Goal: Task Accomplishment & Management: Manage account settings

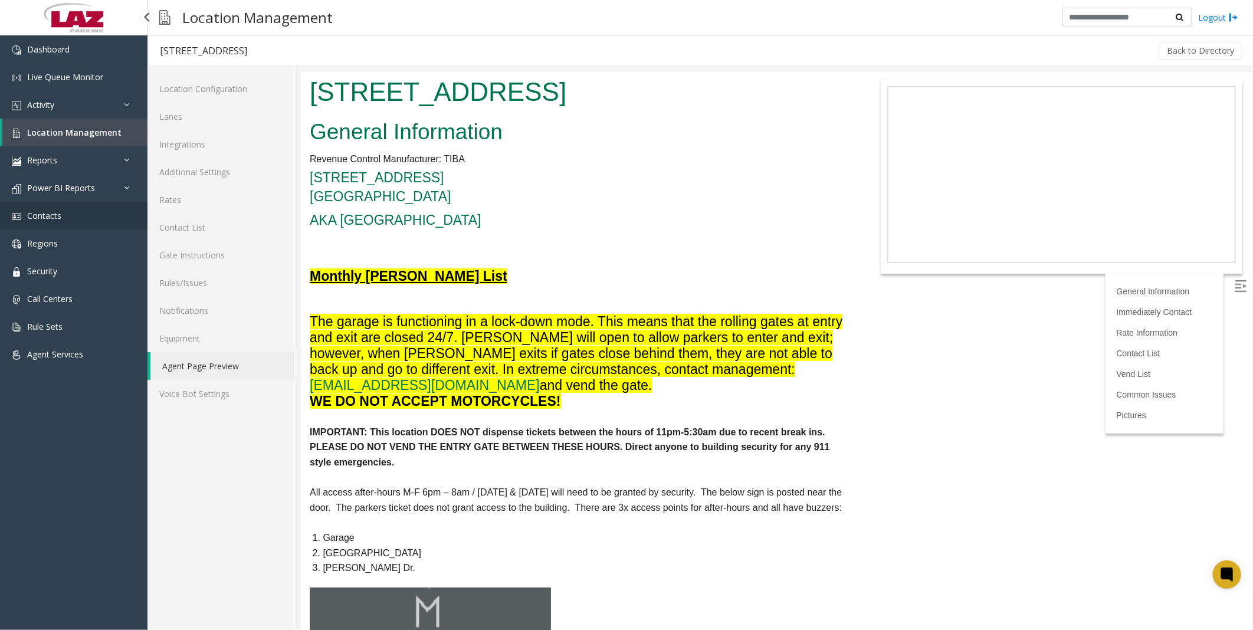
scroll to position [1888, 0]
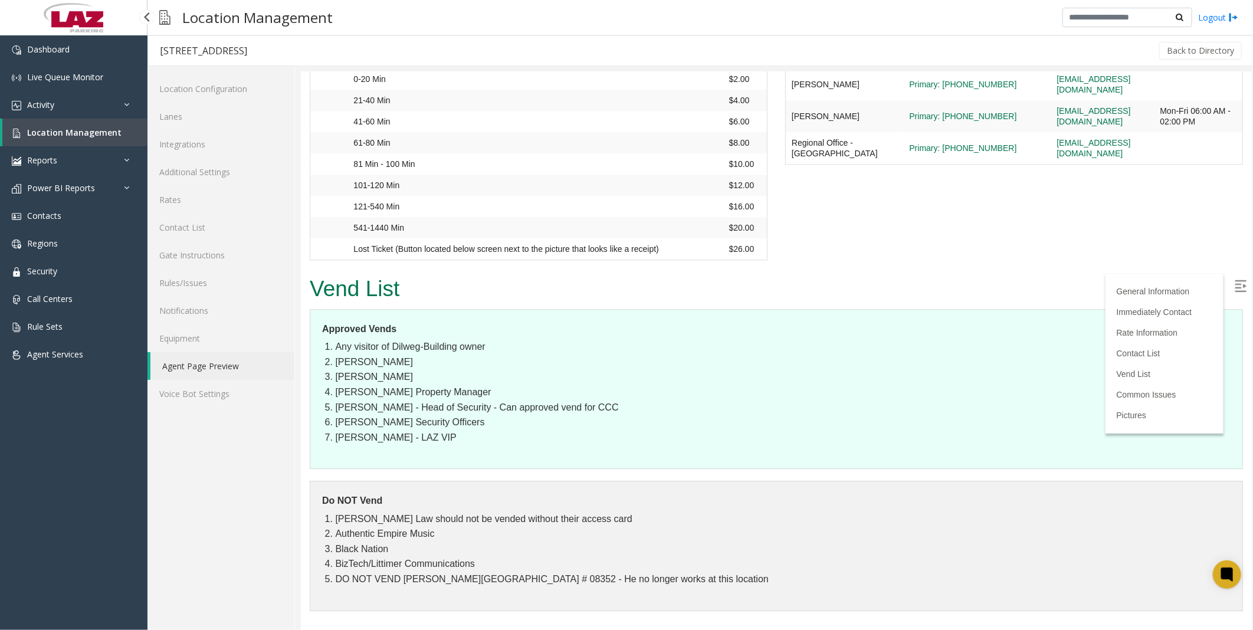
click at [57, 133] on span "Location Management" at bounding box center [74, 132] width 94 height 11
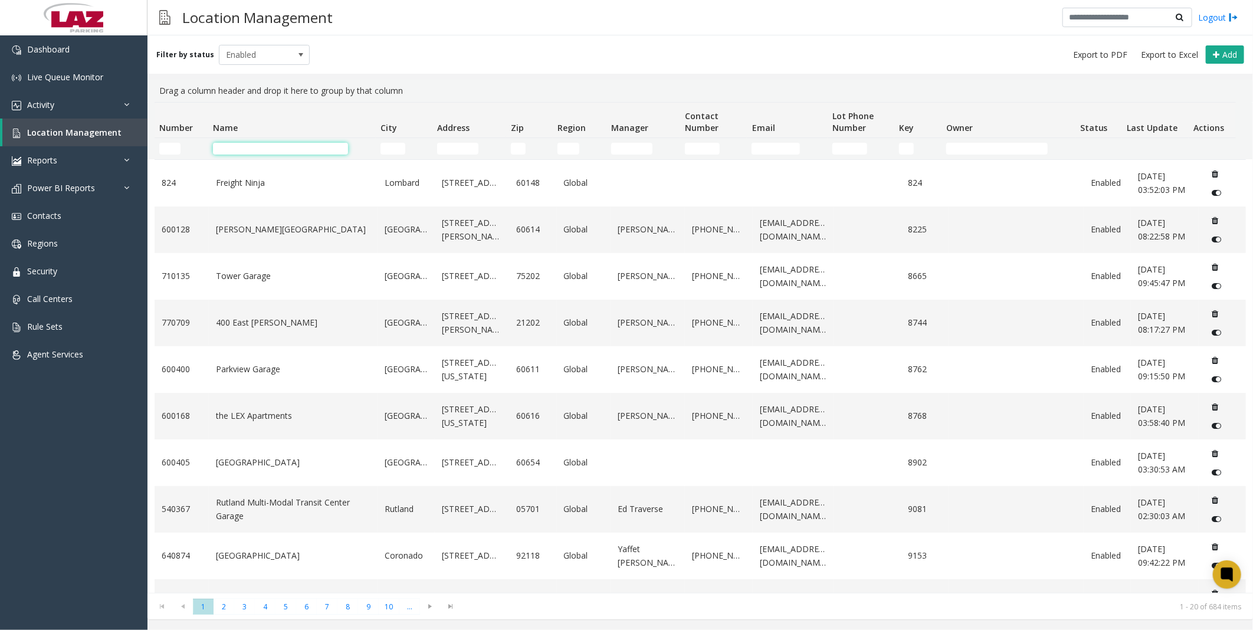
click at [260, 149] on input "Name Filter" at bounding box center [280, 149] width 135 height 12
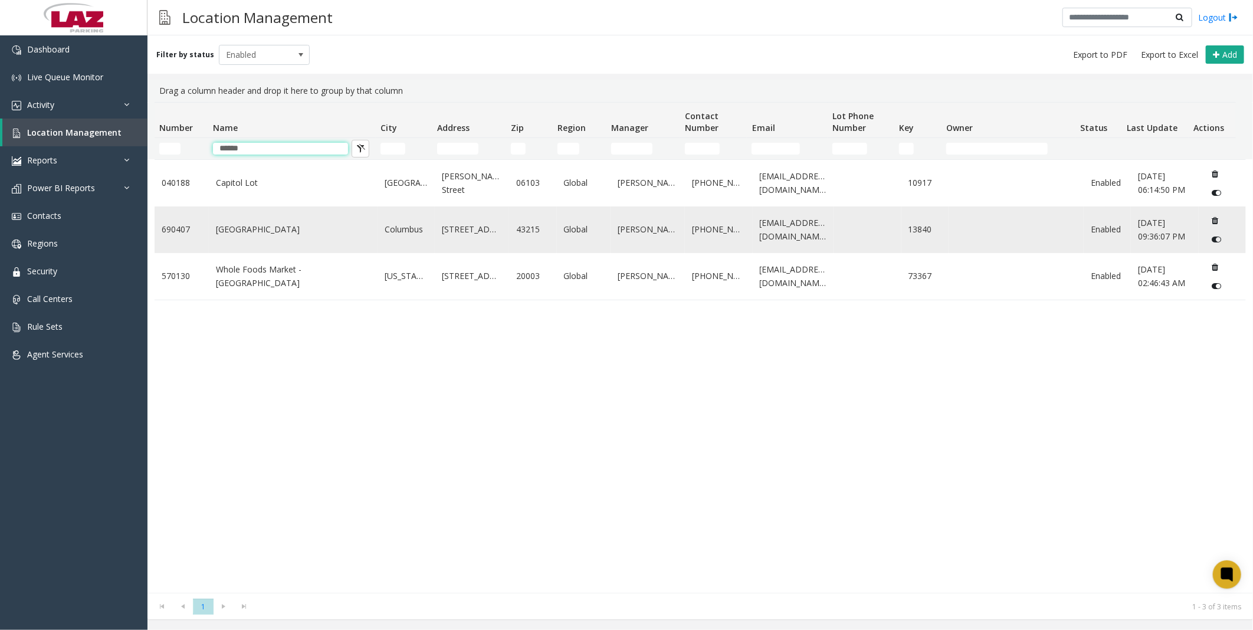
type input "******"
click at [243, 231] on link "[GEOGRAPHIC_DATA]" at bounding box center [293, 229] width 155 height 13
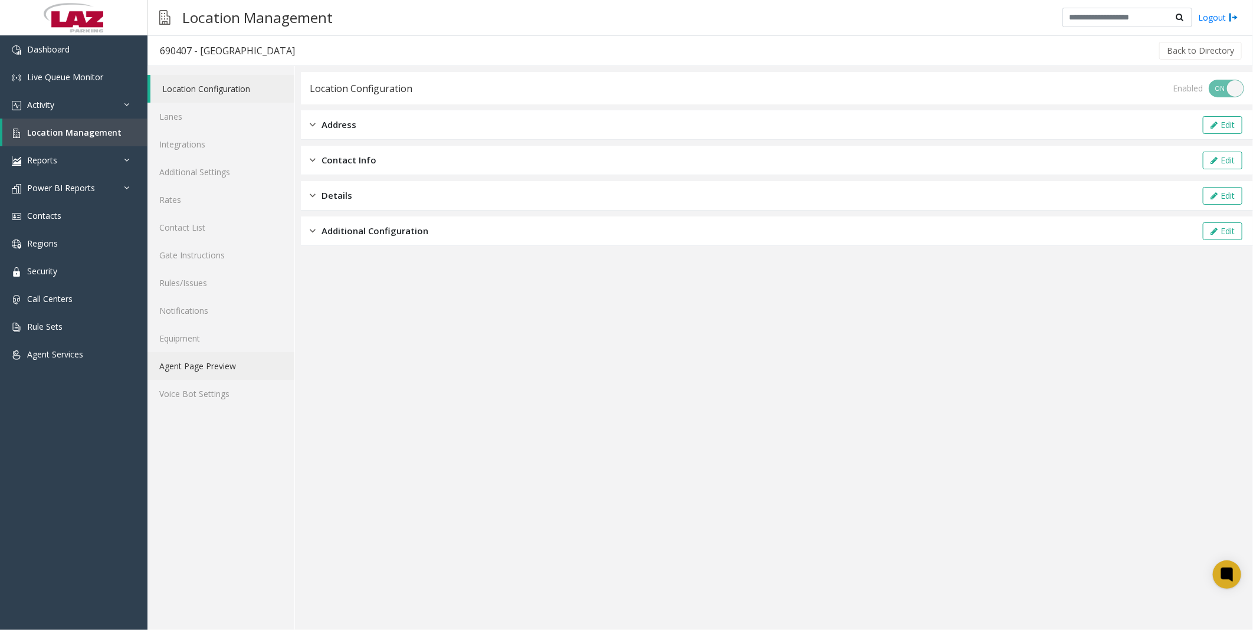
click at [199, 366] on link "Agent Page Preview" at bounding box center [220, 366] width 147 height 28
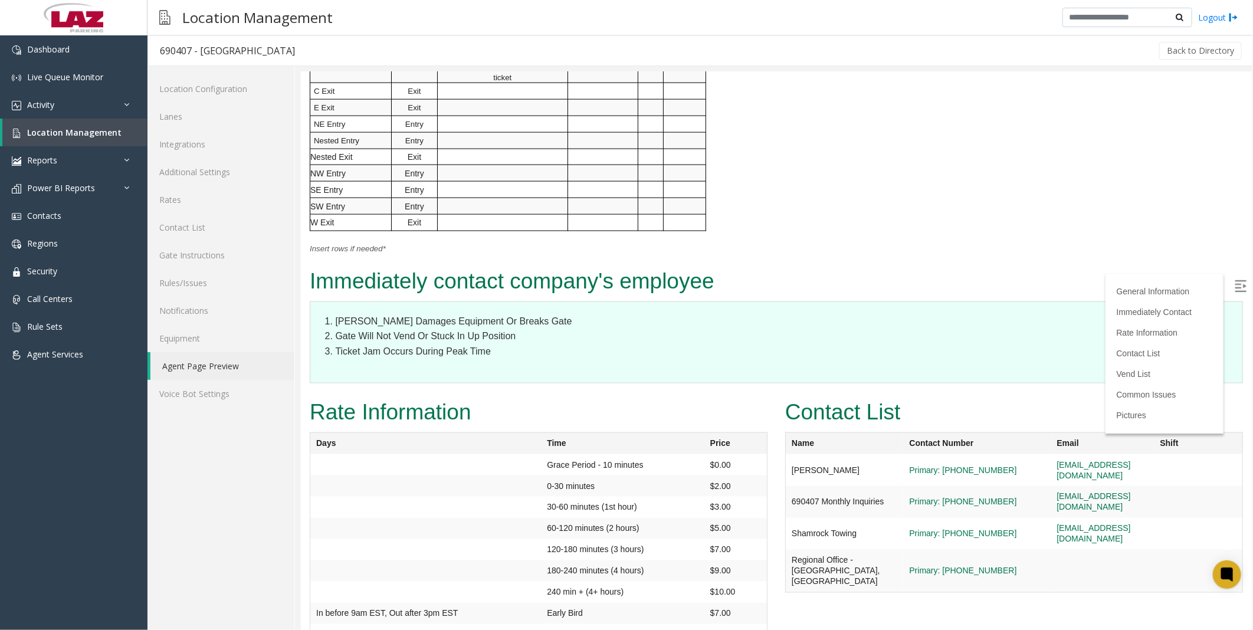
scroll to position [1180, 0]
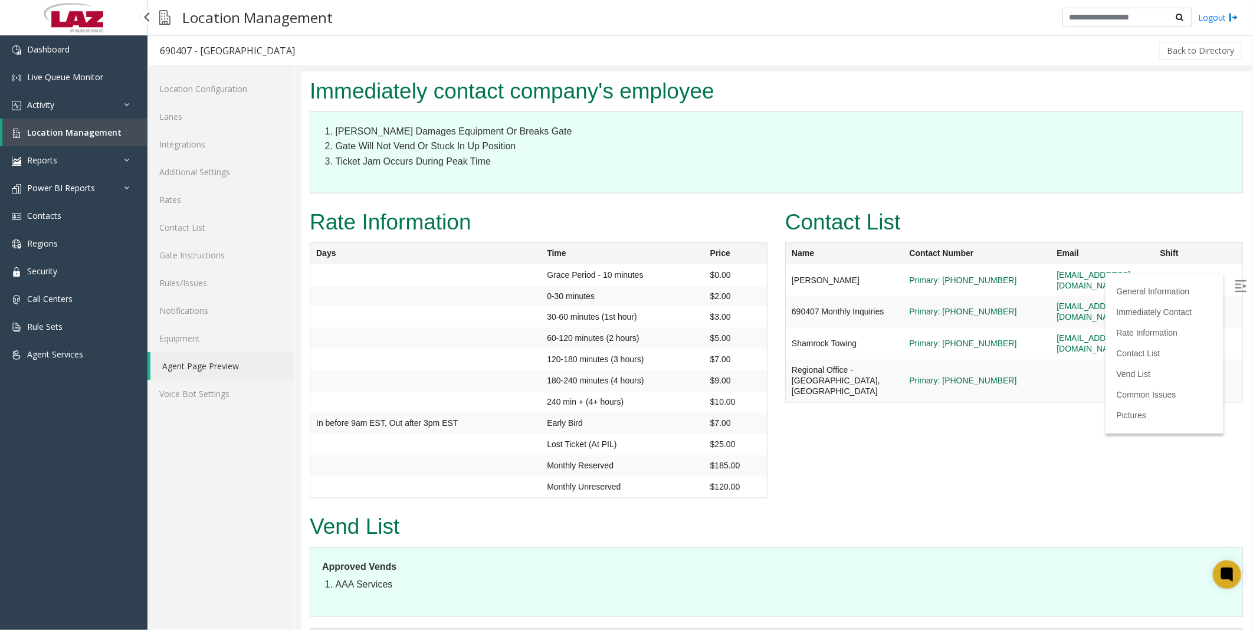
click at [72, 127] on span "Location Management" at bounding box center [74, 132] width 94 height 11
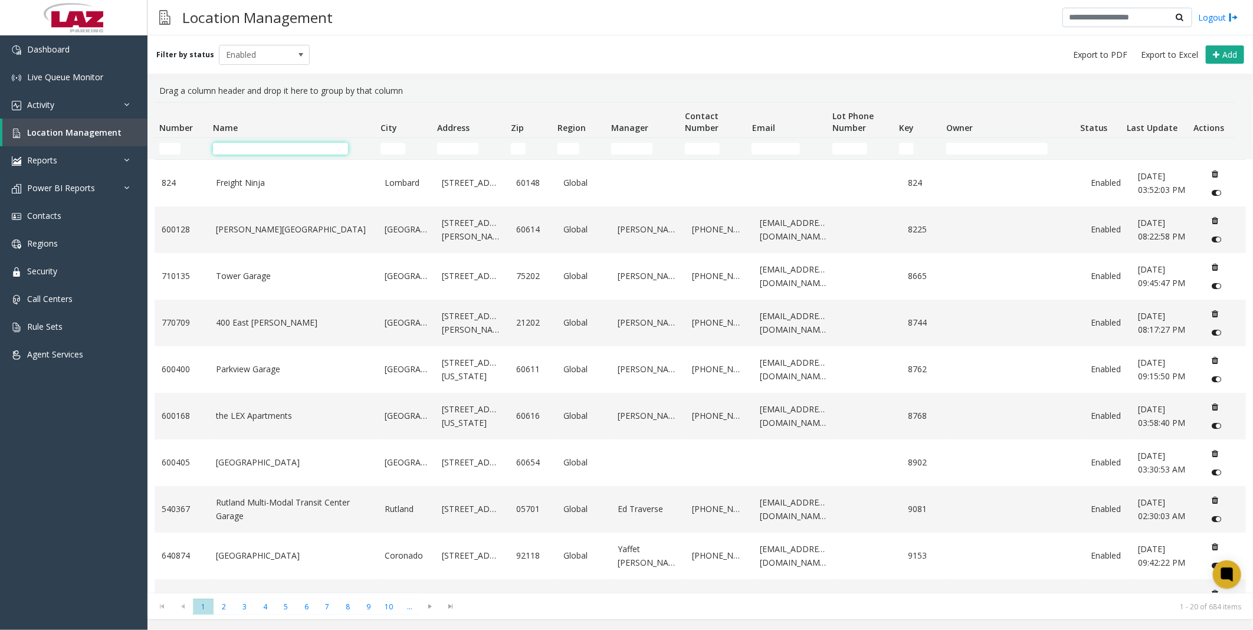
click at [277, 146] on input "Name Filter" at bounding box center [280, 149] width 135 height 12
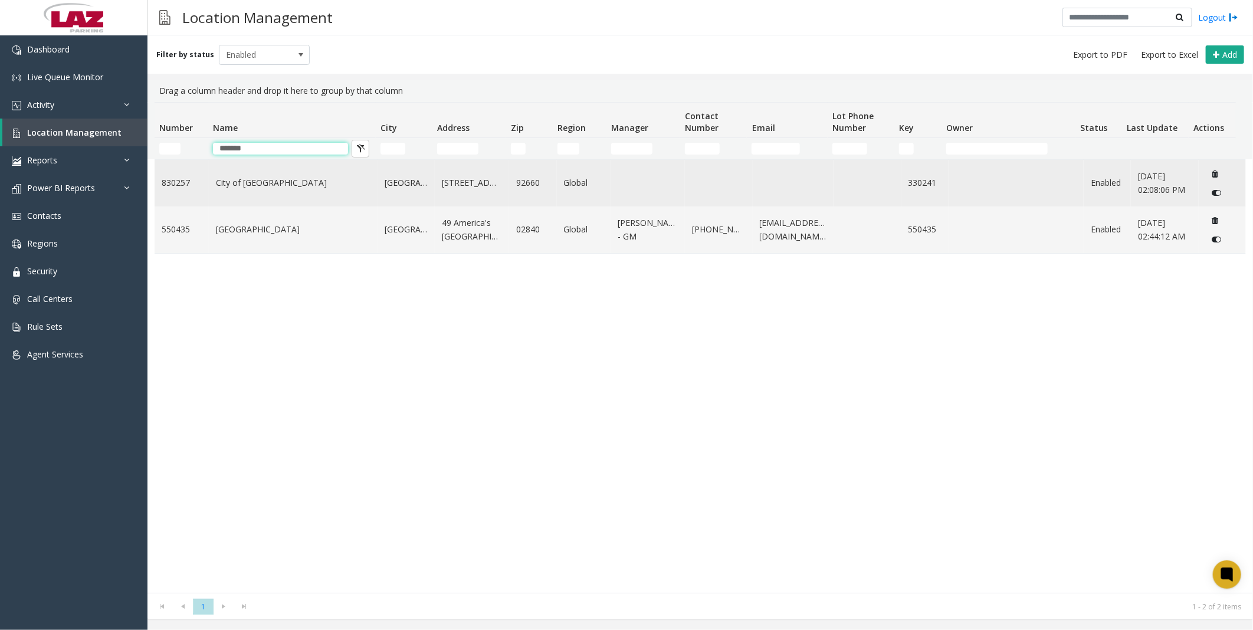
type input "*******"
click at [281, 178] on link "City of [GEOGRAPHIC_DATA]" at bounding box center [293, 182] width 155 height 13
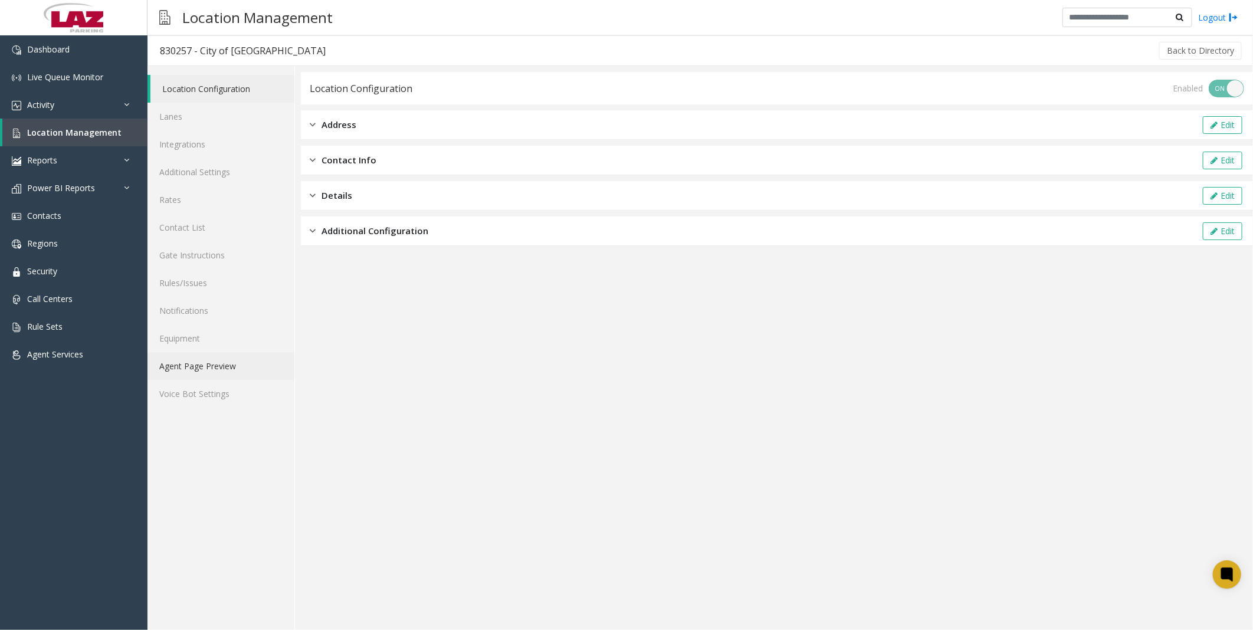
click at [186, 368] on link "Agent Page Preview" at bounding box center [220, 366] width 147 height 28
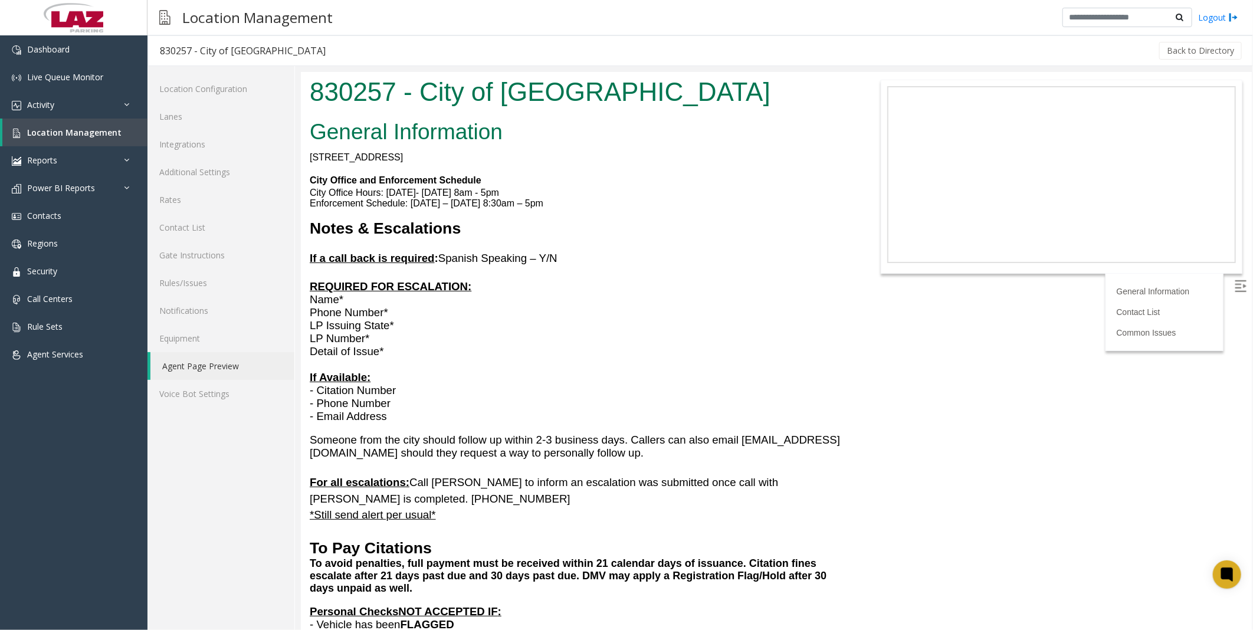
click at [732, 323] on p "Phone Number* LP Issuing State* LP Number* Detail of Issue* If Available: - Cit…" at bounding box center [577, 364] width 537 height 117
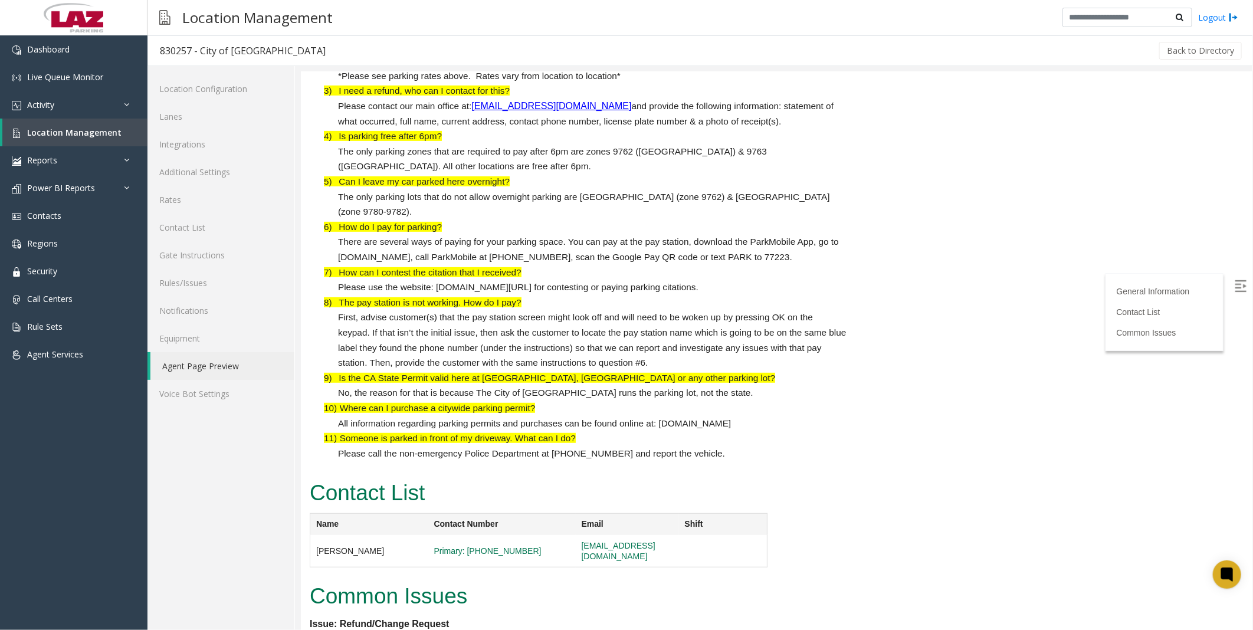
scroll to position [3146, 0]
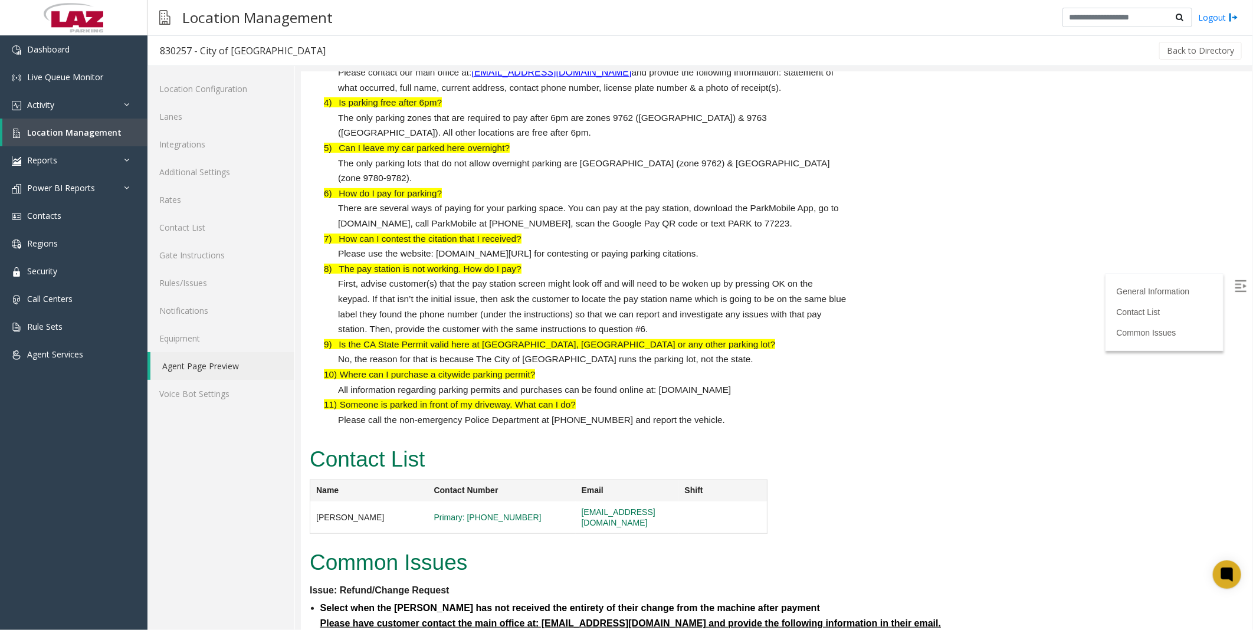
drag, startPoint x: 740, startPoint y: 391, endPoint x: 660, endPoint y: 390, distance: 80.2
click at [660, 390] on span "All information regarding parking permits and purchases can be found online at:…" at bounding box center [533, 389] width 393 height 10
copy span "[DOMAIN_NAME]"
click at [53, 101] on span "Activity" at bounding box center [40, 104] width 27 height 11
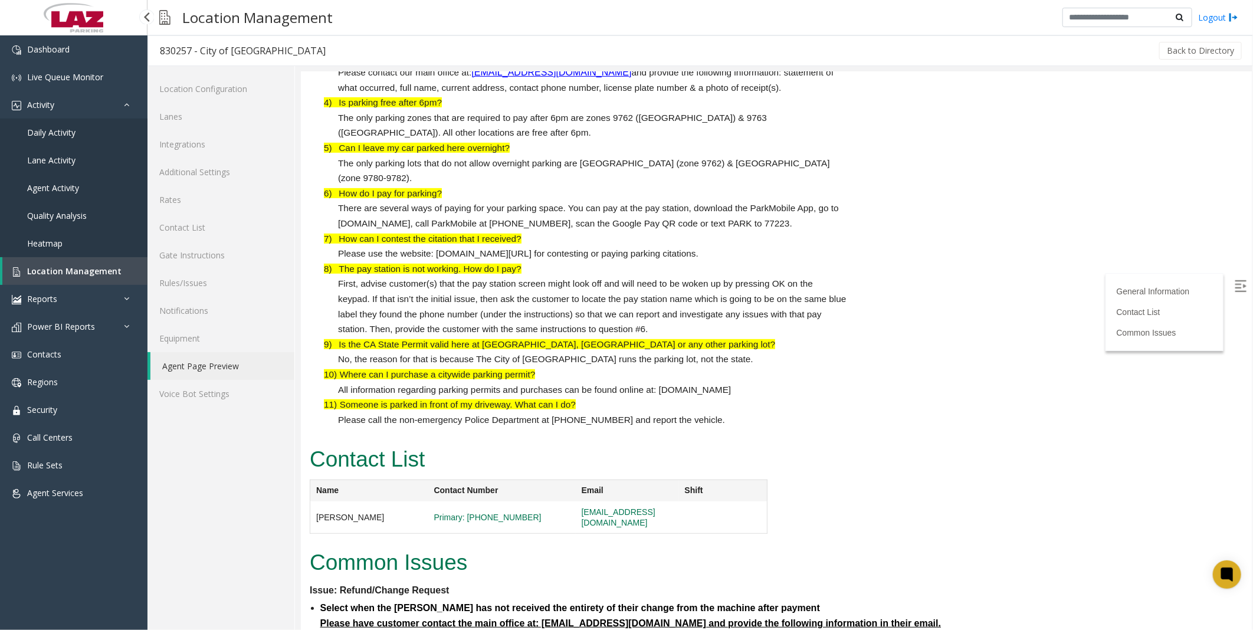
click at [55, 127] on span "Daily Activity" at bounding box center [51, 132] width 48 height 11
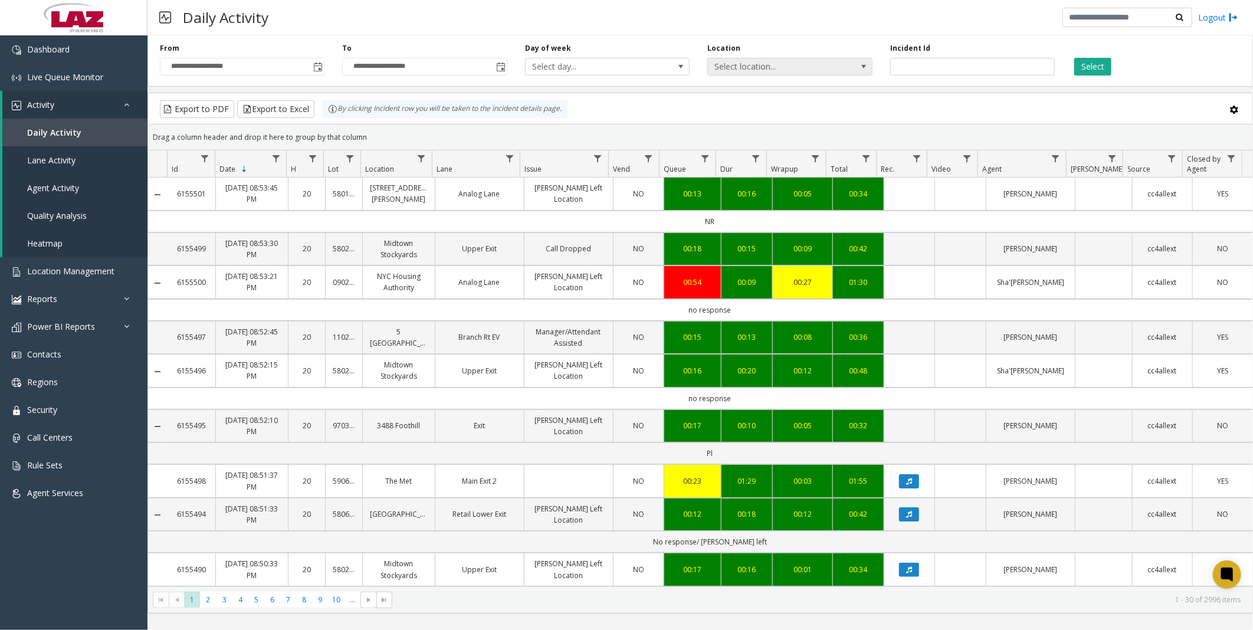
click at [806, 68] on span "Select location..." at bounding box center [773, 66] width 131 height 17
type input "******"
click at [716, 125] on li "100240 Chicago Meters" at bounding box center [791, 129] width 162 height 16
click at [1095, 63] on button "Select" at bounding box center [1092, 67] width 37 height 18
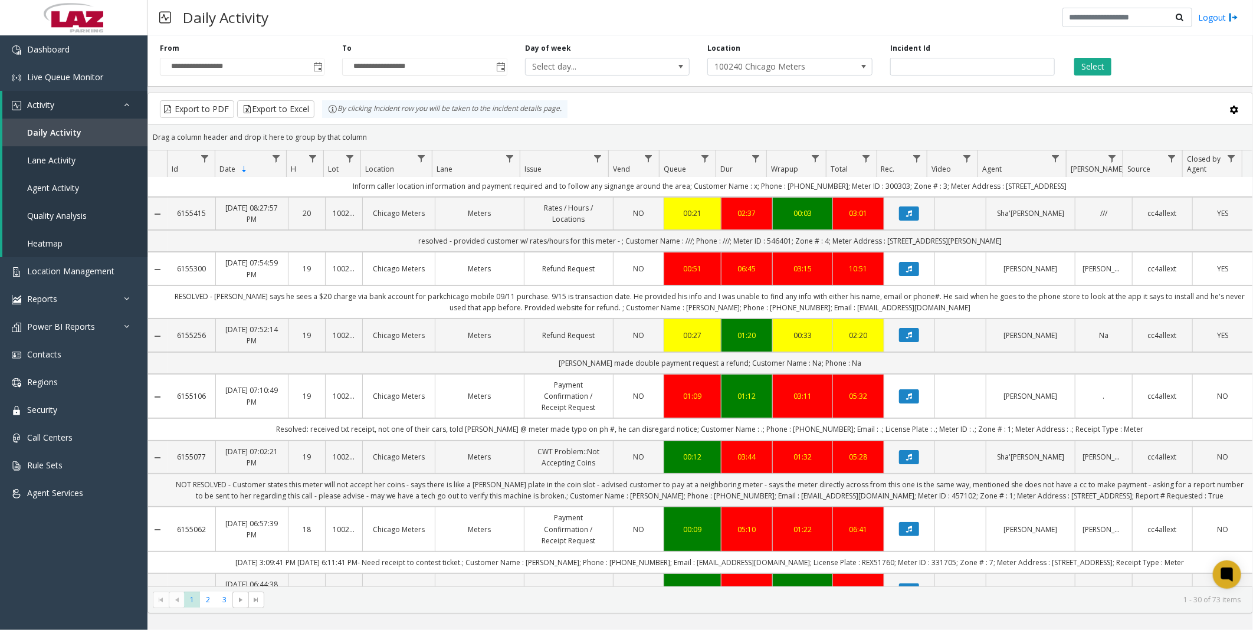
scroll to position [65, 0]
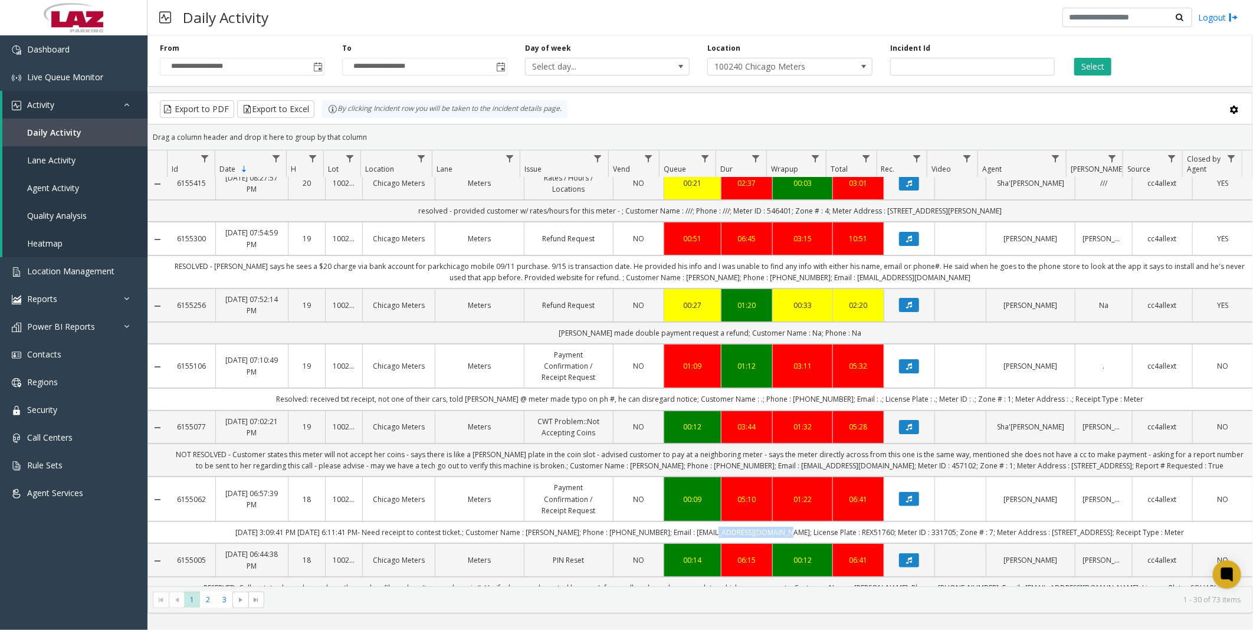
drag, startPoint x: 792, startPoint y: 530, endPoint x: 716, endPoint y: 534, distance: 76.8
click at [716, 534] on td "[DATE] 3:09:41 PM [DATE] 6:11:41 PM- Need receipt to contest ticket.; Customer …" at bounding box center [710, 532] width 1085 height 22
copy td "[EMAIL_ADDRESS][DOMAIN_NAME]"
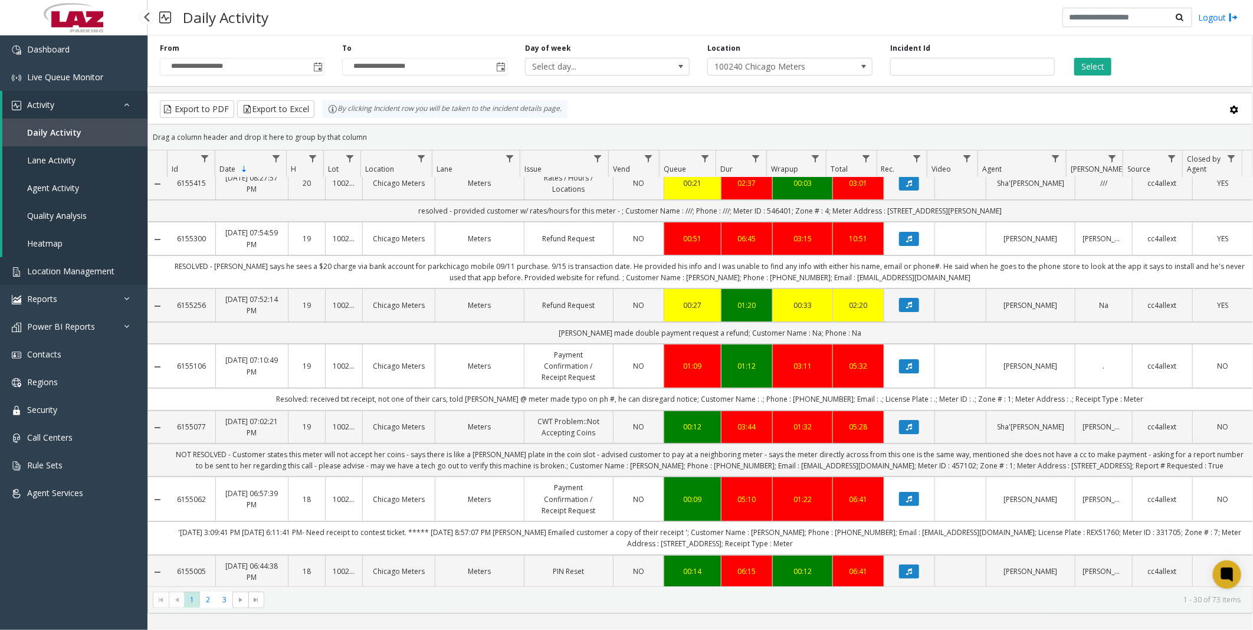
click at [40, 261] on link "Location Management" at bounding box center [73, 271] width 147 height 28
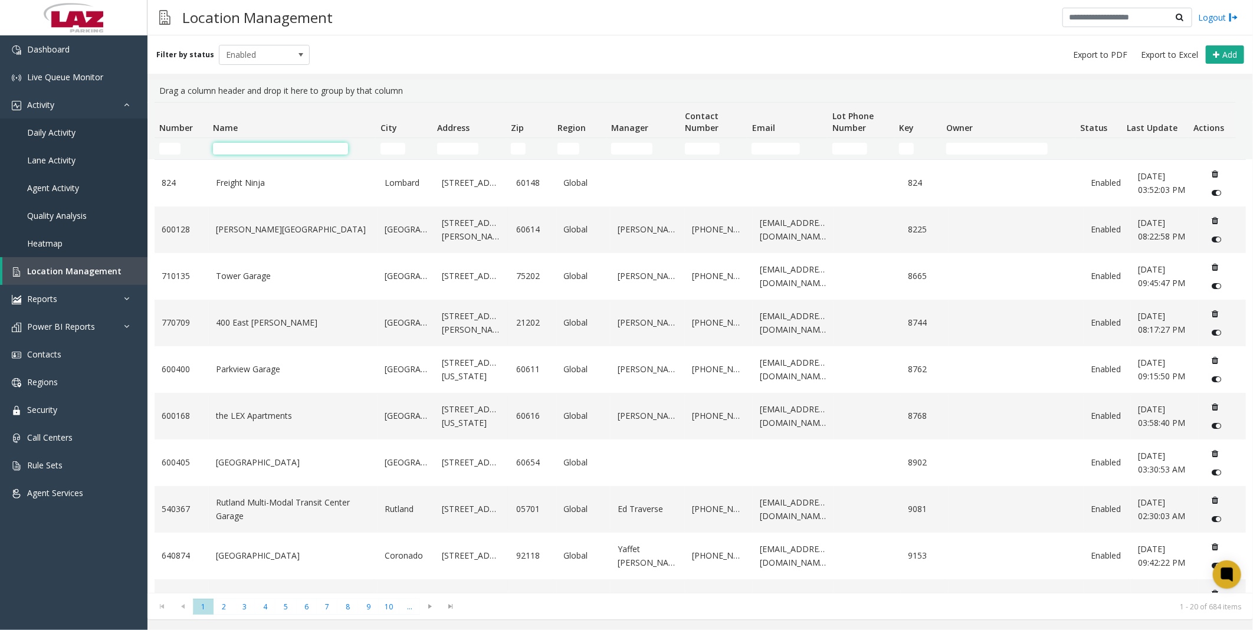
click at [263, 150] on input "Name Filter" at bounding box center [280, 149] width 135 height 12
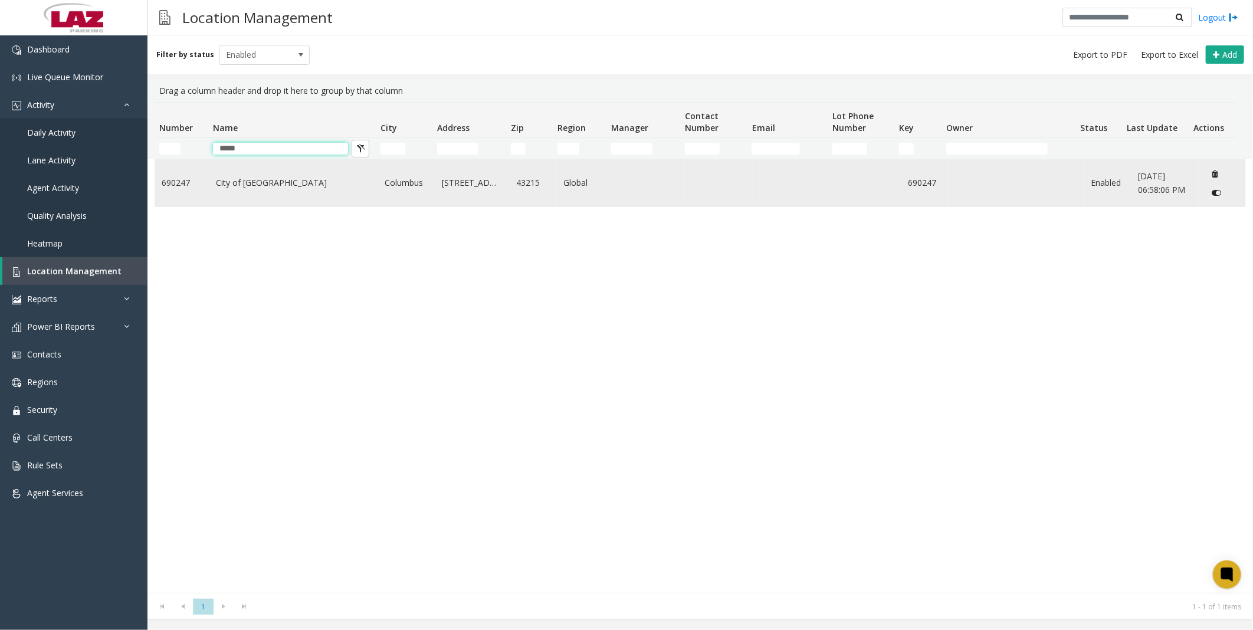
type input "*****"
click at [280, 185] on link "City of [GEOGRAPHIC_DATA]" at bounding box center [293, 182] width 155 height 13
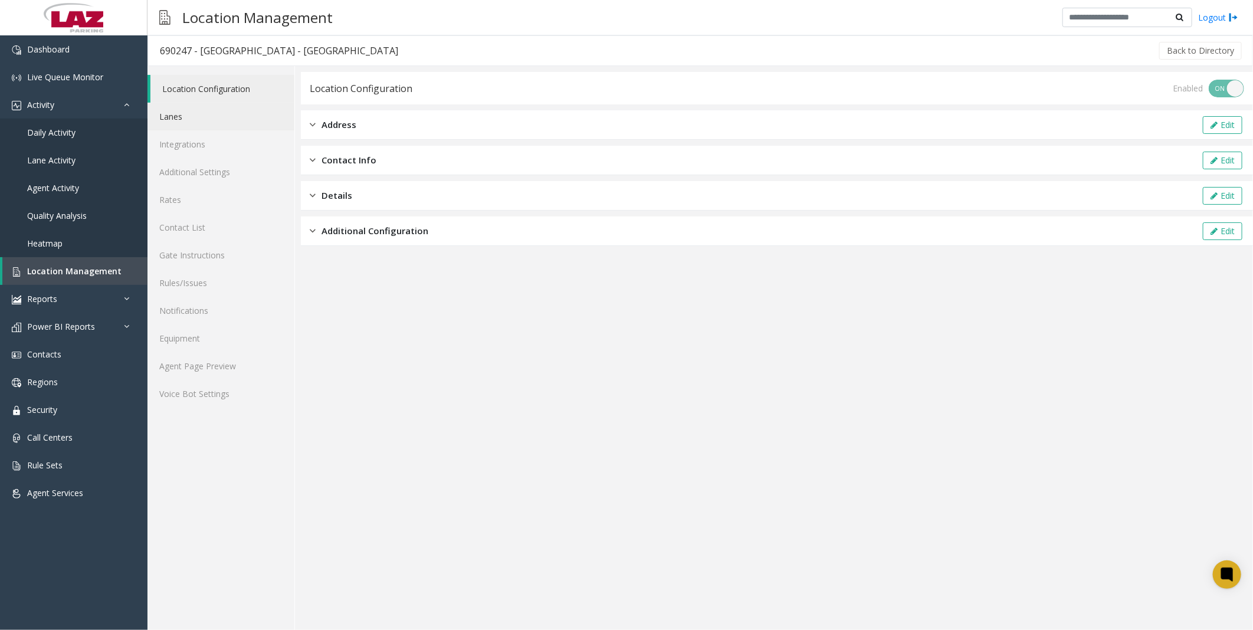
click at [183, 120] on link "Lanes" at bounding box center [220, 117] width 147 height 28
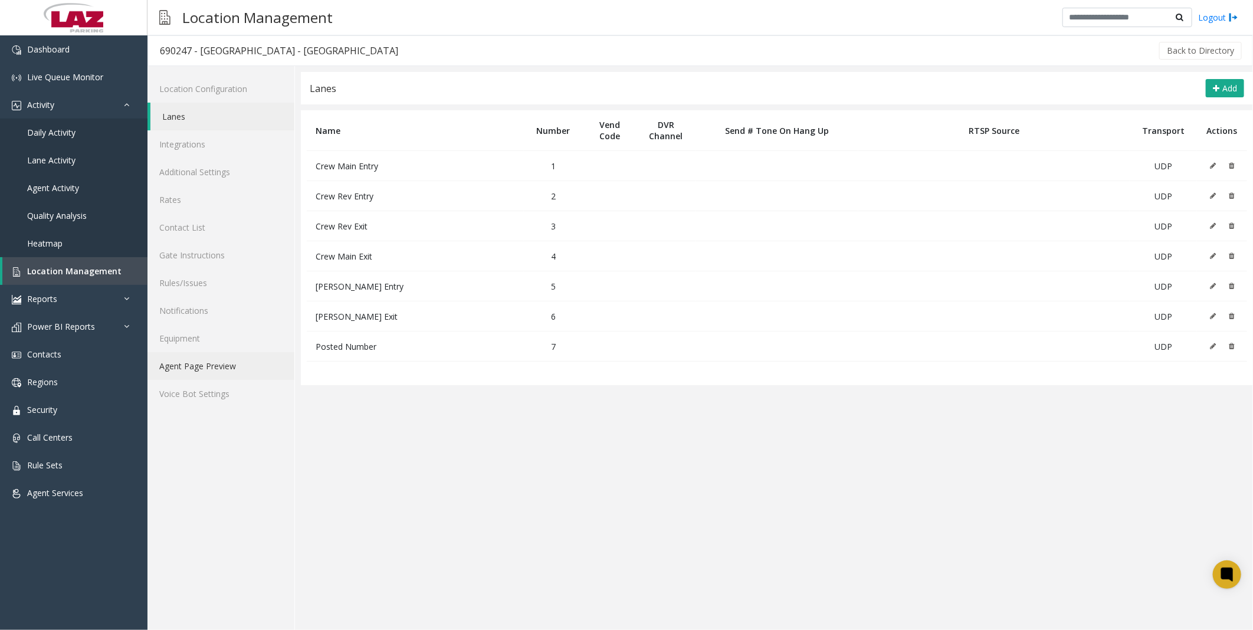
click at [192, 372] on link "Agent Page Preview" at bounding box center [220, 366] width 147 height 28
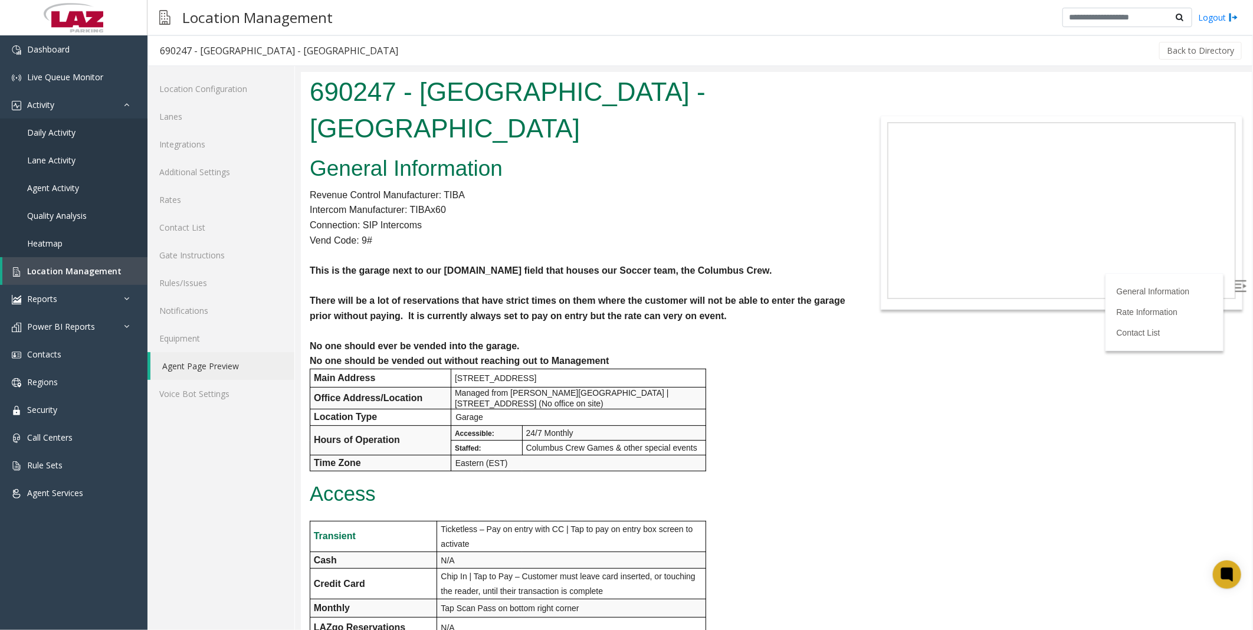
click at [790, 357] on div "General Information Revenue Control Manufacturer: TIBA Intercom Manufacturer: T…" at bounding box center [577, 586] width 555 height 872
click at [172, 112] on link "Lanes" at bounding box center [220, 117] width 147 height 28
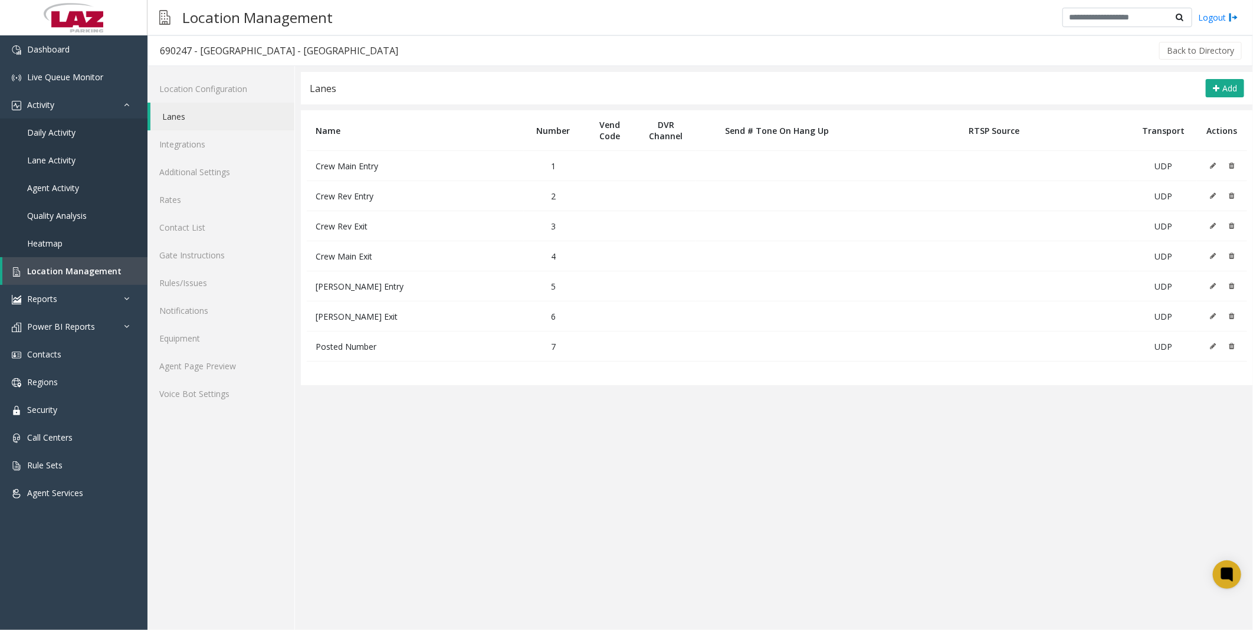
click at [789, 468] on app-lanes "Lanes Add Name Number Vend Code DVR Channel Send # Tone On Hang Up RTSP Source …" at bounding box center [777, 351] width 952 height 558
click at [547, 606] on app-lanes "Lanes Add Name Number Vend Code DVR Channel Send # Tone On Hang Up RTSP Source …" at bounding box center [777, 351] width 952 height 558
click at [547, 596] on app-lanes "Lanes Add Name Number Vend Code DVR Channel Send # Tone On Hang Up RTSP Source …" at bounding box center [777, 351] width 952 height 558
click at [1218, 314] on button at bounding box center [1215, 316] width 13 height 18
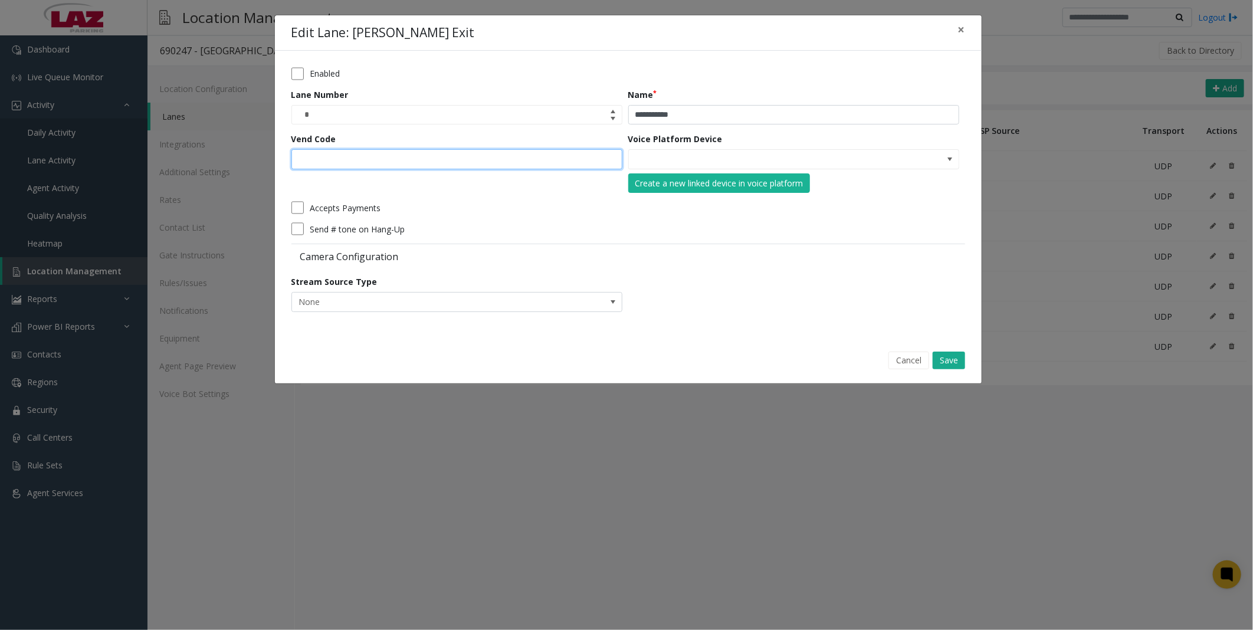
click at [378, 152] on input "Vend Code" at bounding box center [456, 159] width 331 height 20
type input "**"
click at [939, 360] on button "Save" at bounding box center [949, 361] width 32 height 18
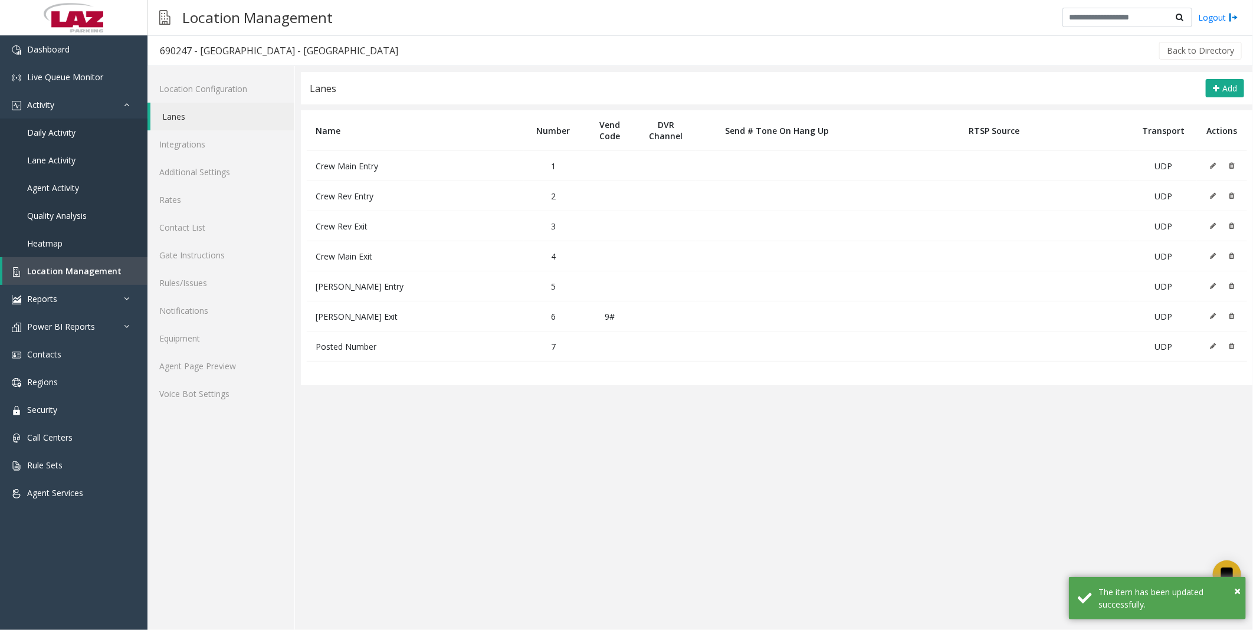
click at [1210, 229] on icon at bounding box center [1213, 225] width 6 height 7
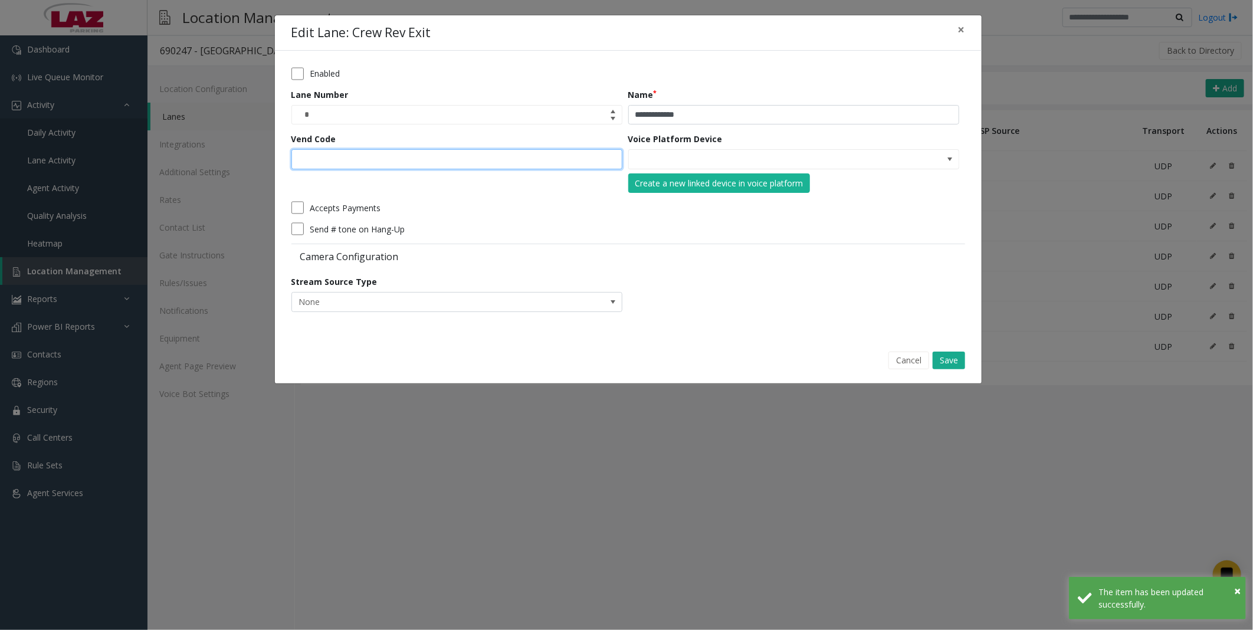
click at [370, 155] on input "Vend Code" at bounding box center [456, 159] width 331 height 20
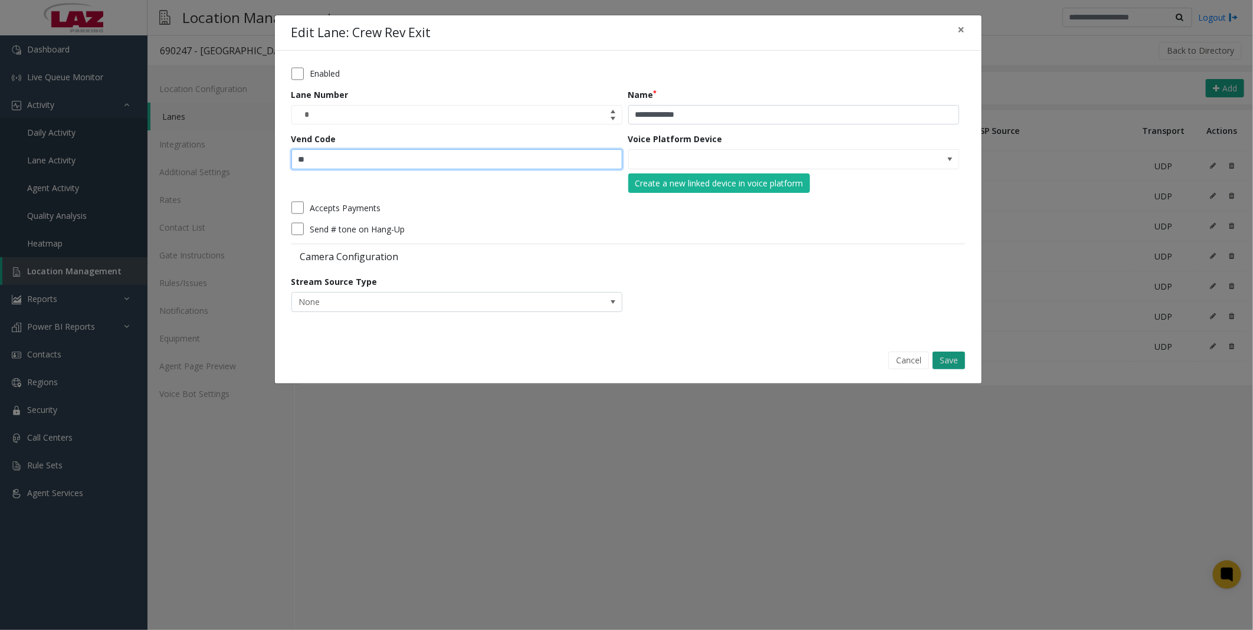
type input "**"
click at [960, 356] on button "Save" at bounding box center [949, 361] width 32 height 18
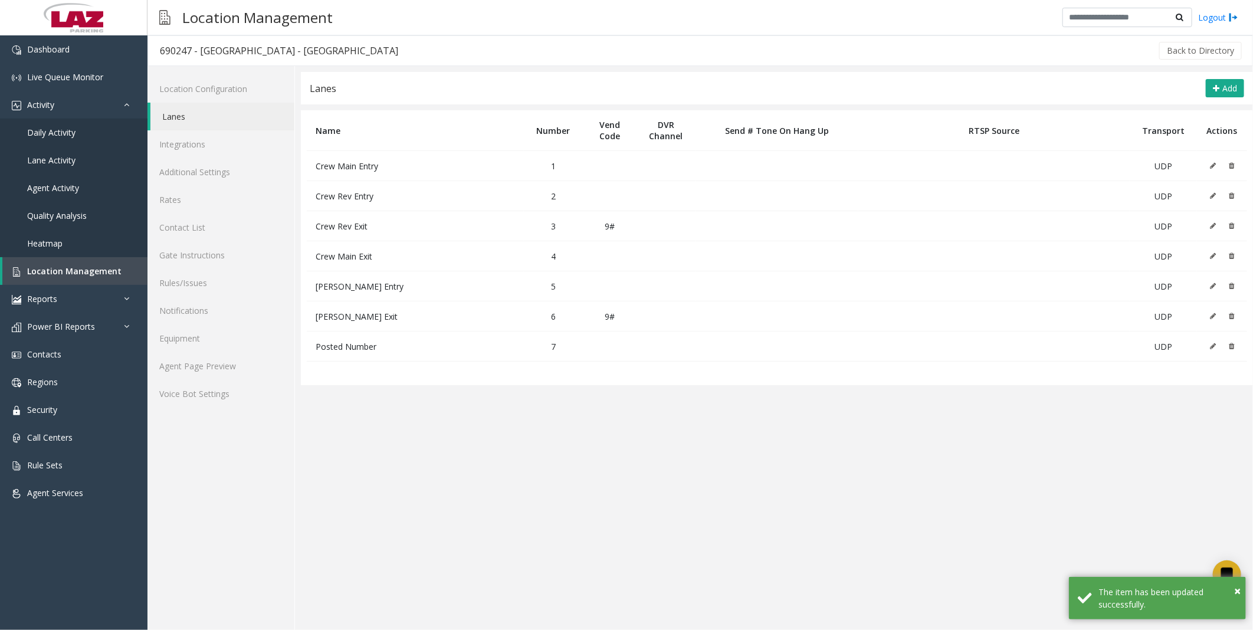
click at [1210, 255] on icon at bounding box center [1213, 255] width 6 height 7
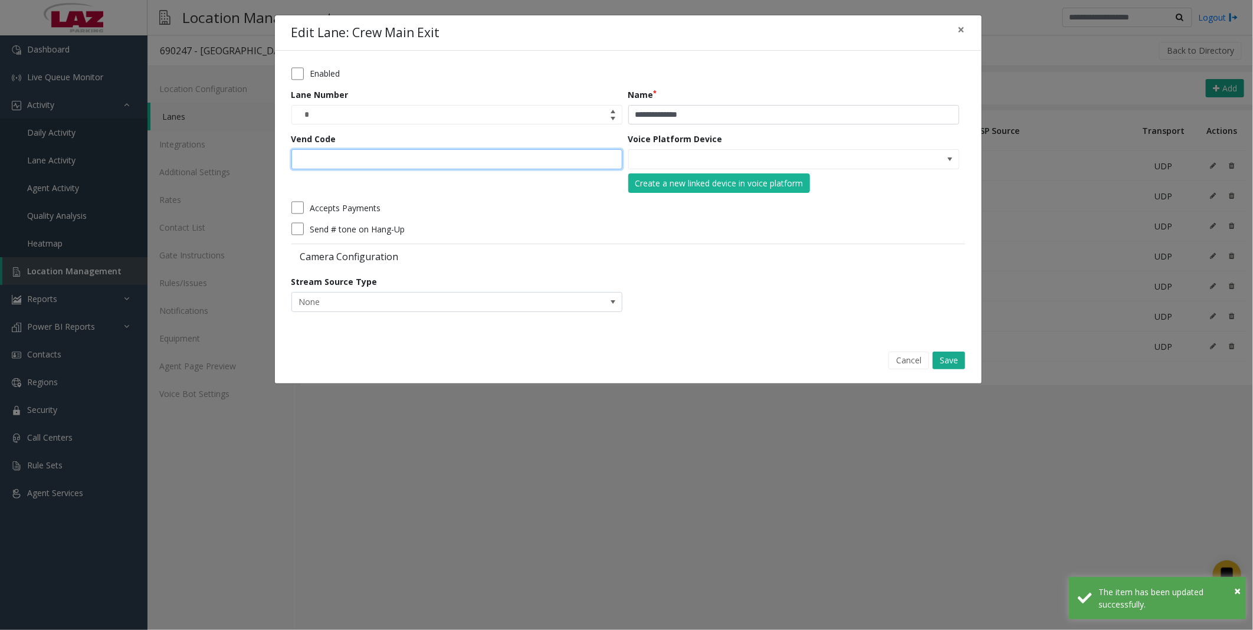
click at [336, 156] on input "Vend Code" at bounding box center [456, 159] width 331 height 20
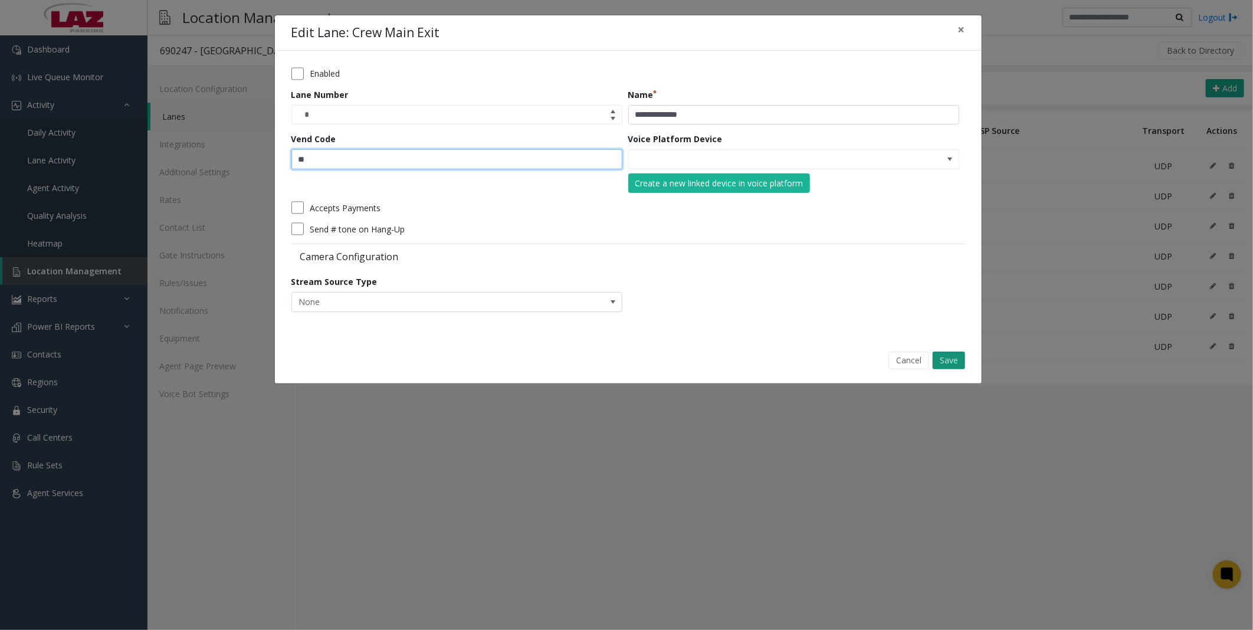
type input "**"
click at [956, 357] on button "Save" at bounding box center [949, 361] width 32 height 18
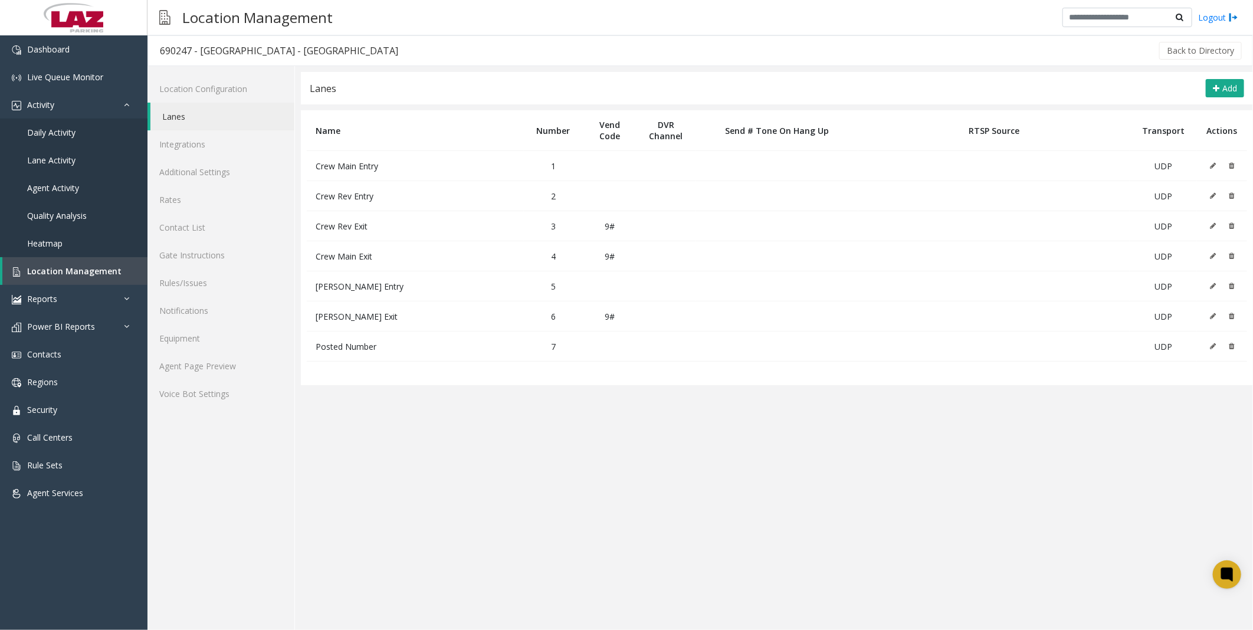
click at [863, 440] on app-lanes "**********" at bounding box center [777, 351] width 952 height 558
